Goal: Task Accomplishment & Management: Complete application form

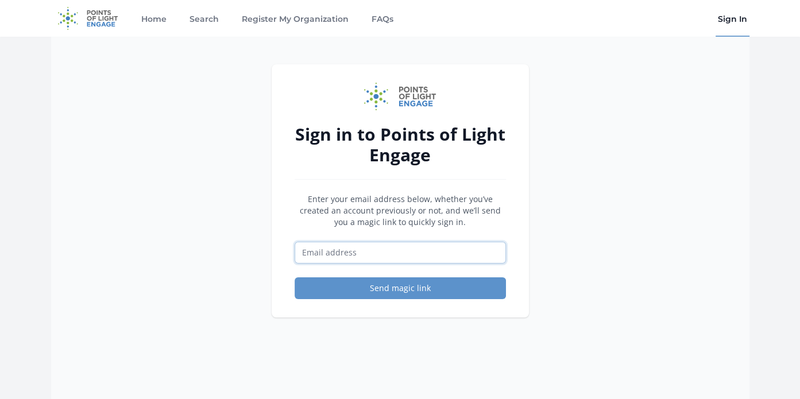
click at [375, 255] on input "Email address" at bounding box center [400, 253] width 211 height 22
type input "[EMAIL_ADDRESS][DOMAIN_NAME]"
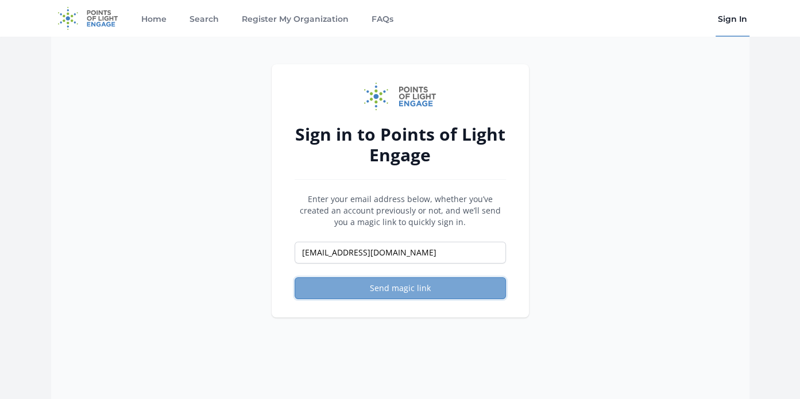
click at [384, 285] on button "Send magic link" at bounding box center [400, 288] width 211 height 22
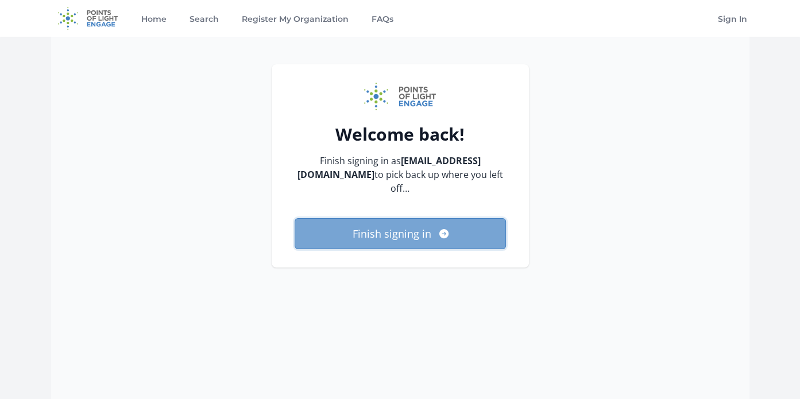
click at [384, 234] on button "Finish signing in" at bounding box center [400, 233] width 211 height 31
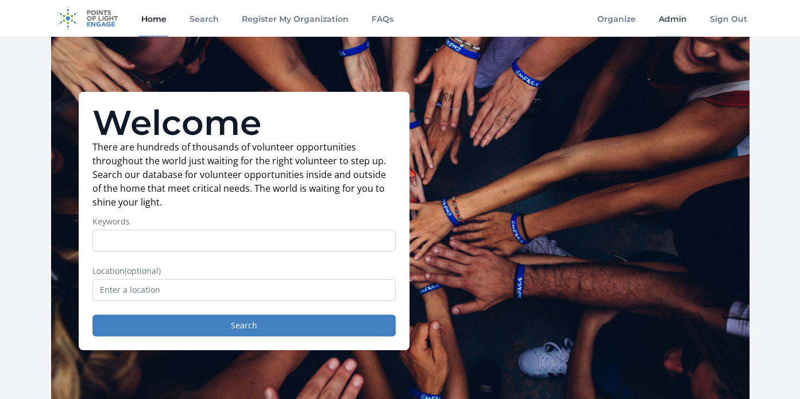
click at [673, 25] on link "Admin" at bounding box center [672, 18] width 33 height 37
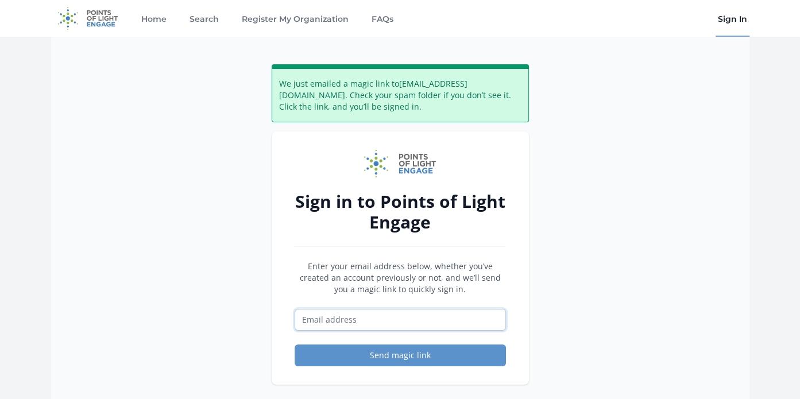
click at [317, 314] on input "Email address" at bounding box center [400, 320] width 211 height 22
type input "[EMAIL_ADDRESS][DOMAIN_NAME]"
click at [408, 353] on button "Send magic link" at bounding box center [400, 355] width 211 height 22
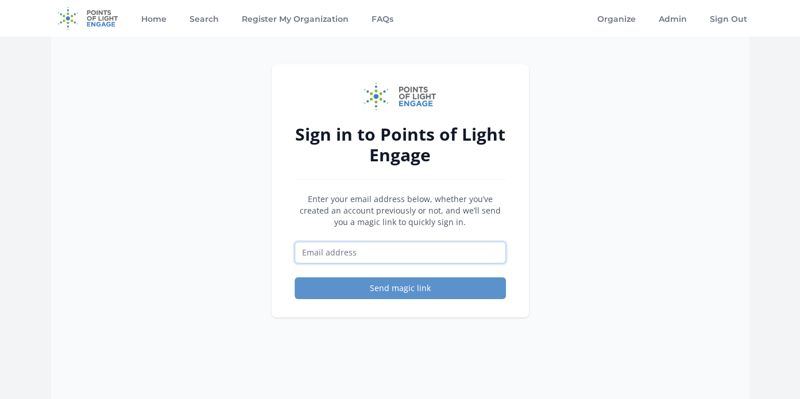
click at [372, 250] on input "Email address" at bounding box center [400, 253] width 211 height 22
type input "[EMAIL_ADDRESS][DOMAIN_NAME]"
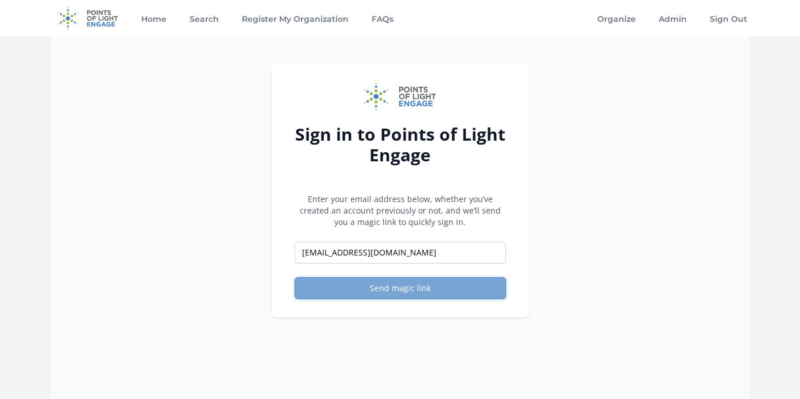
click at [385, 286] on button "Send magic link" at bounding box center [400, 288] width 211 height 22
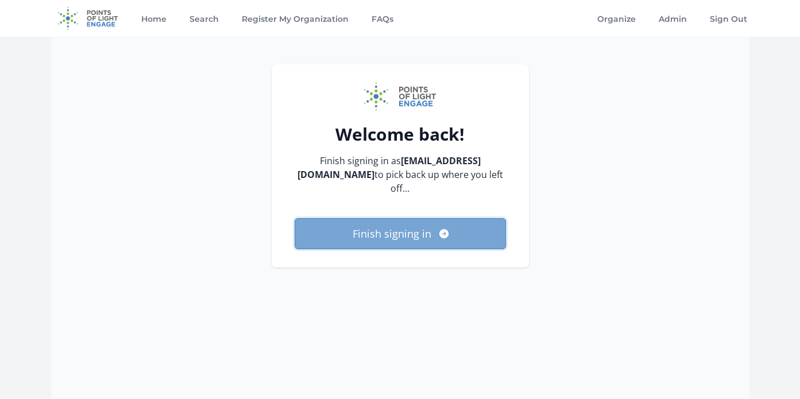
click at [377, 238] on button "Finish signing in" at bounding box center [400, 233] width 211 height 31
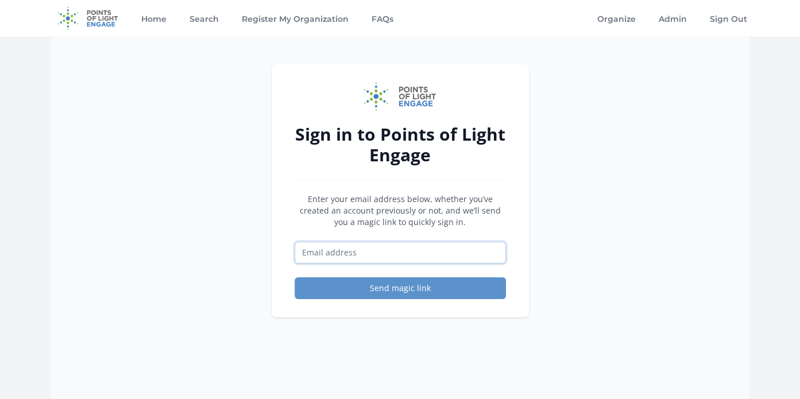
click at [355, 256] on input "Email address" at bounding box center [400, 253] width 211 height 22
type input "[EMAIL_ADDRESS][DOMAIN_NAME]"
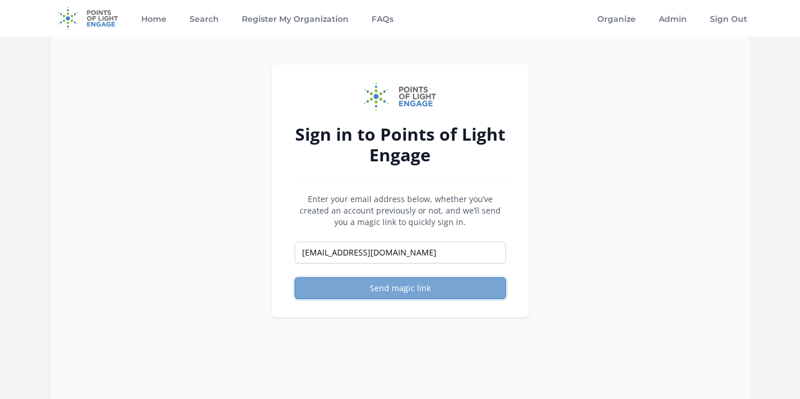
click at [394, 289] on button "Send magic link" at bounding box center [400, 288] width 211 height 22
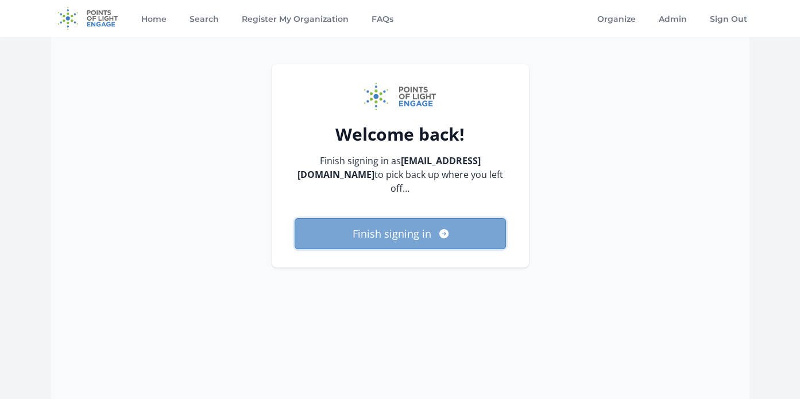
click at [385, 231] on button "Finish signing in" at bounding box center [400, 233] width 211 height 31
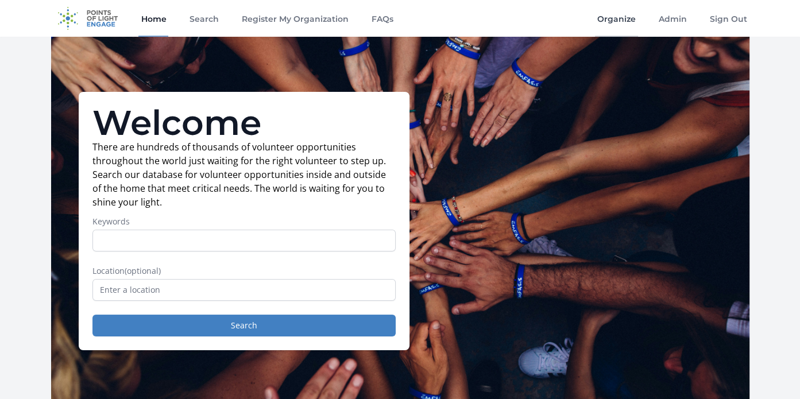
click at [623, 20] on link "Organize" at bounding box center [616, 18] width 43 height 37
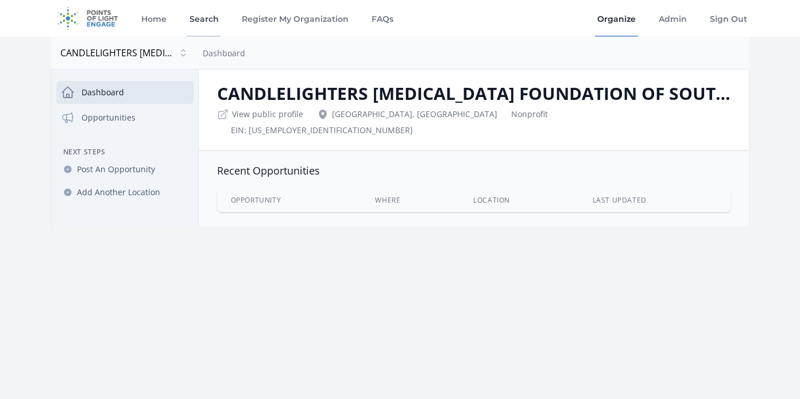
click at [195, 18] on link "Search" at bounding box center [204, 18] width 34 height 37
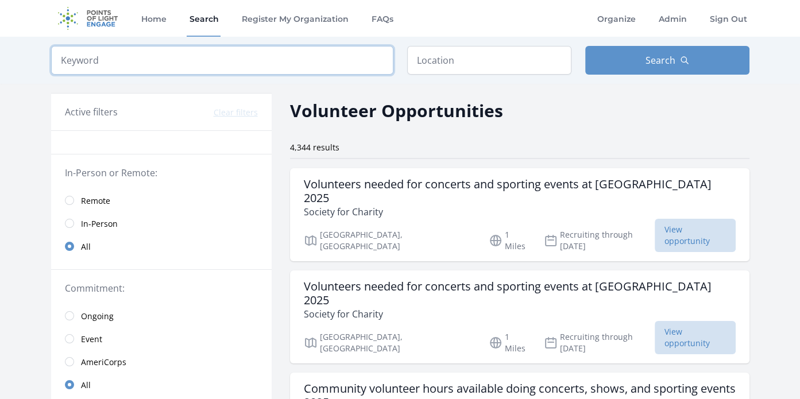
click at [211, 66] on input "search" at bounding box center [222, 60] width 342 height 29
paste input "Moveable Feast"
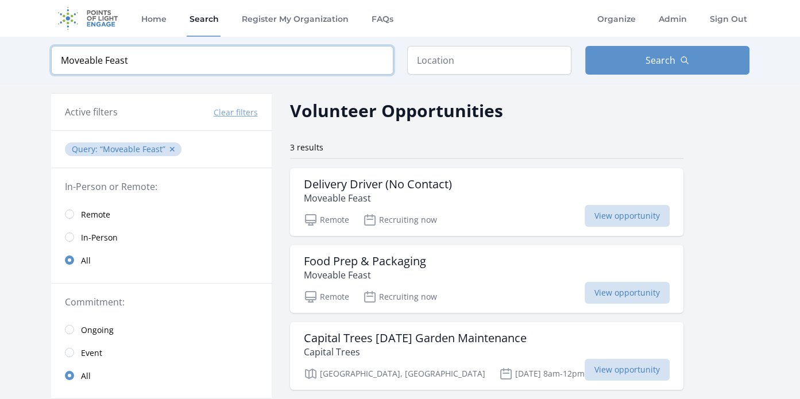
type input "Moveable Feast"
click button "submit" at bounding box center [0, 0] width 0 height 0
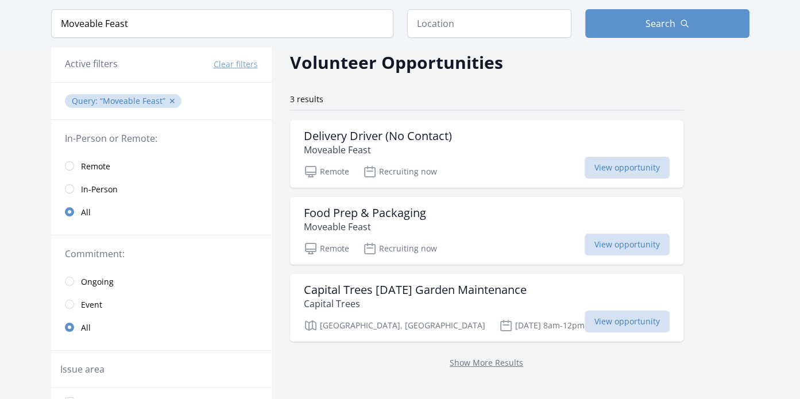
scroll to position [49, 0]
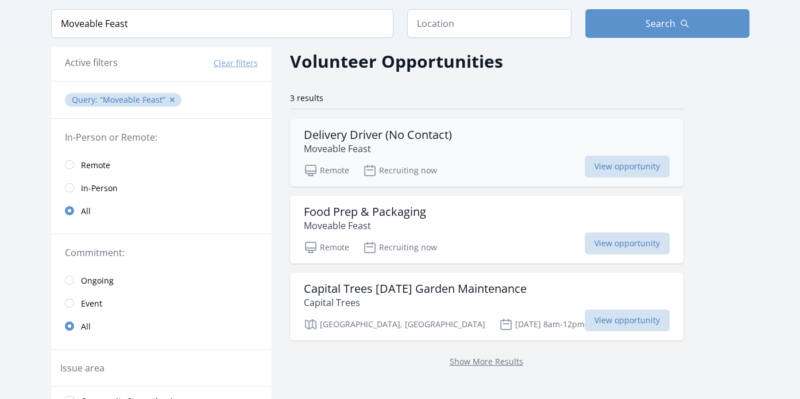
click at [427, 167] on p "Recruiting now" at bounding box center [400, 171] width 74 height 14
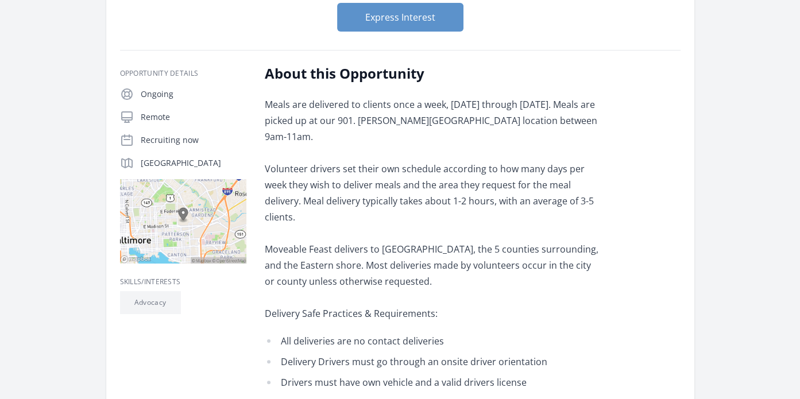
scroll to position [131, 0]
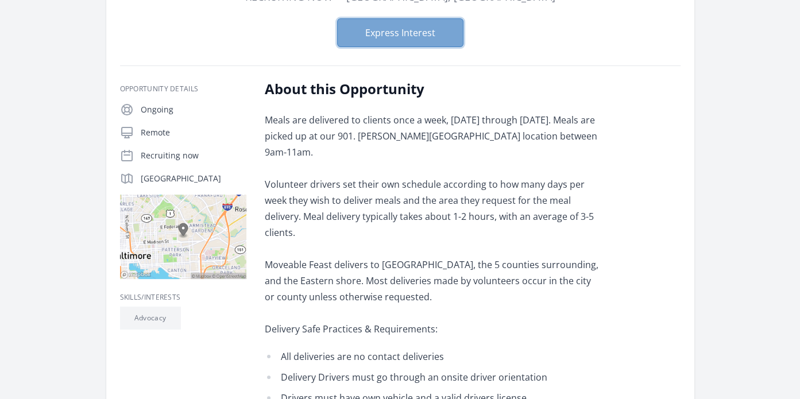
click at [400, 33] on button "Express Interest" at bounding box center [400, 32] width 126 height 29
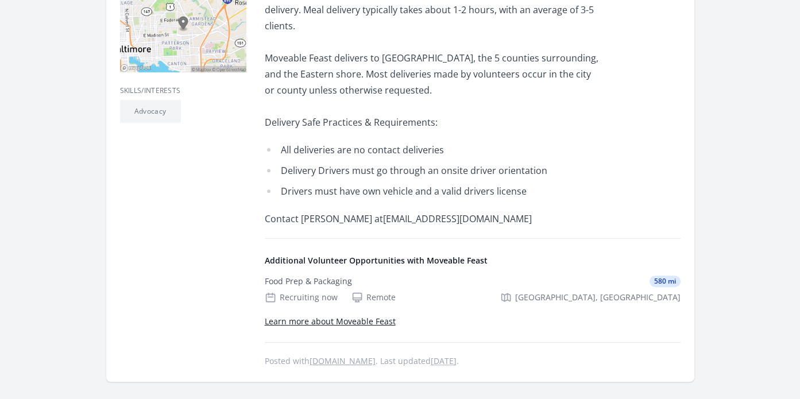
scroll to position [340, 0]
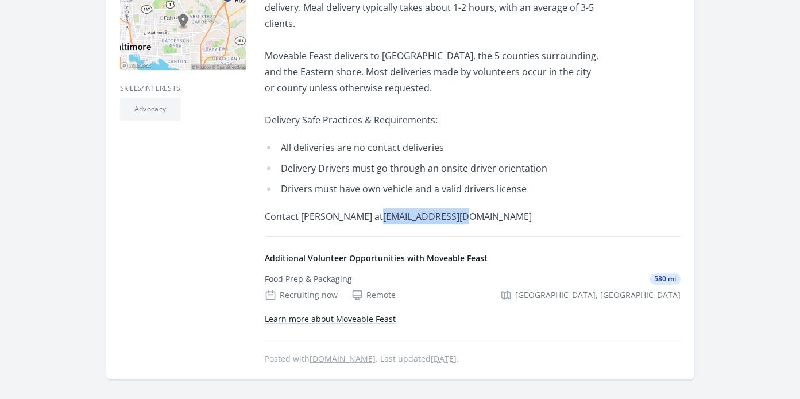
drag, startPoint x: 359, startPoint y: 183, endPoint x: 454, endPoint y: 192, distance: 94.6
click at [454, 208] on p "Contact [PERSON_NAME] at [EMAIL_ADDRESS][DOMAIN_NAME]" at bounding box center [433, 216] width 336 height 16
copy p "[EMAIL_ADDRESS][DOMAIN_NAME]"
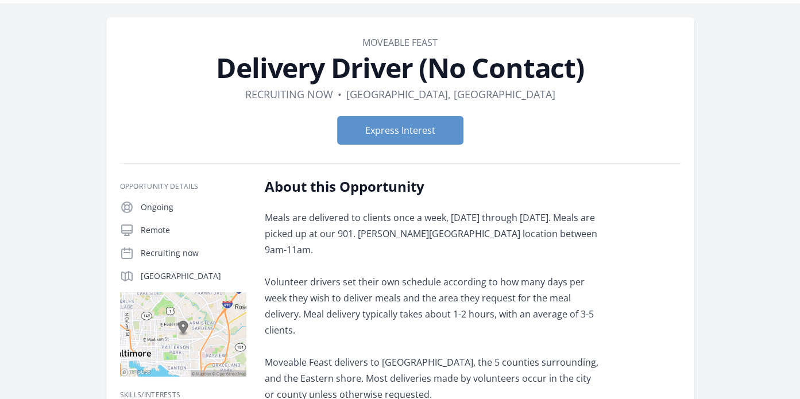
scroll to position [0, 0]
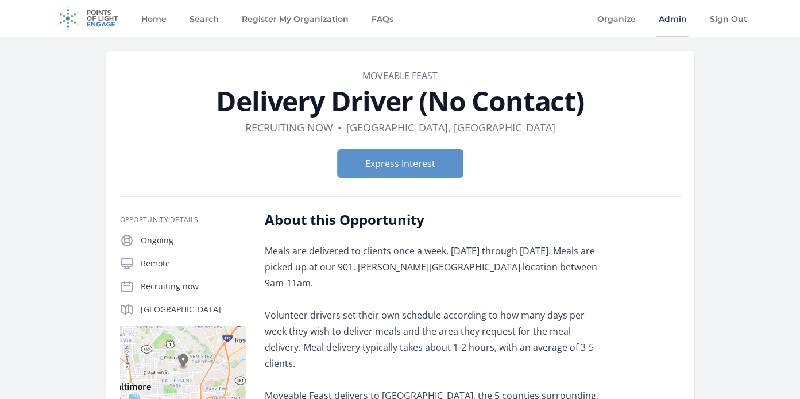
click at [669, 21] on link "Admin" at bounding box center [672, 18] width 33 height 37
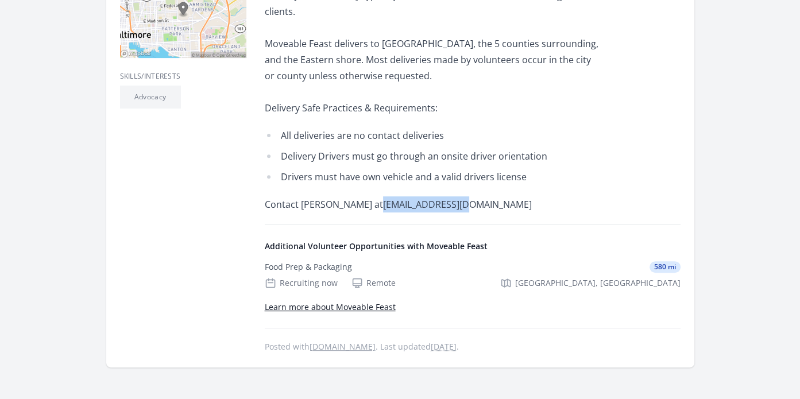
scroll to position [350, 0]
